Goal: Find specific page/section: Find specific page/section

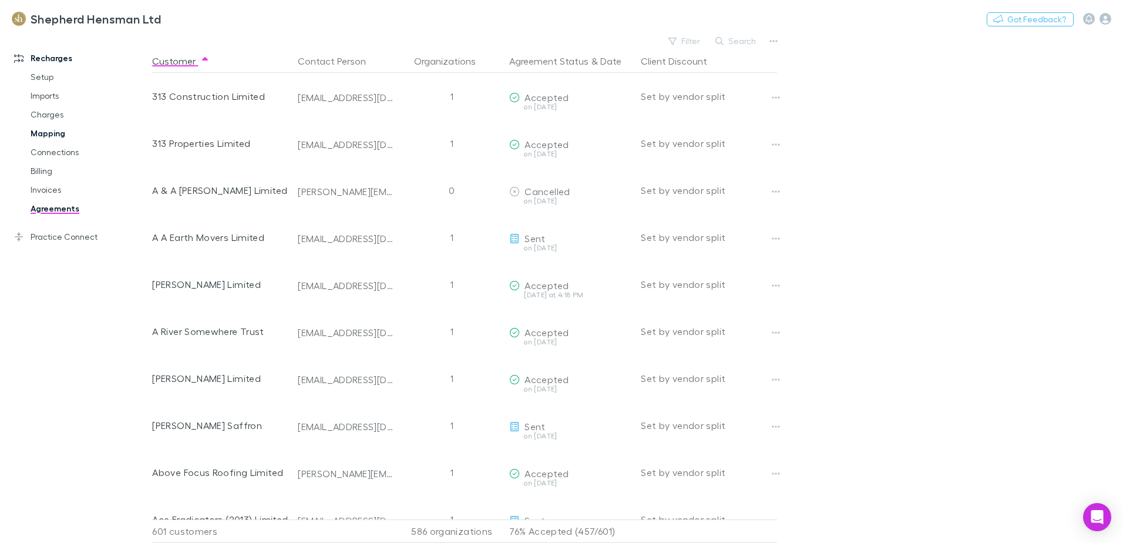
click at [39, 131] on link "Mapping" at bounding box center [89, 133] width 140 height 19
